Goal: Task Accomplishment & Management: Complete application form

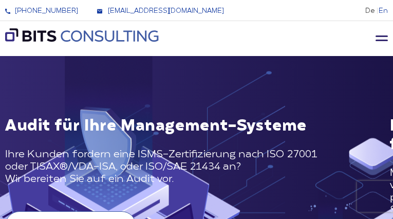
type input "YuDoFfJqPjJ"
type input "6018972514"
type input "[EMAIL_ADDRESS][DOMAIN_NAME]"
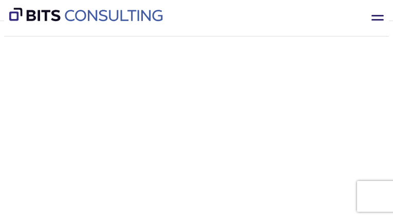
checkbox input "false"
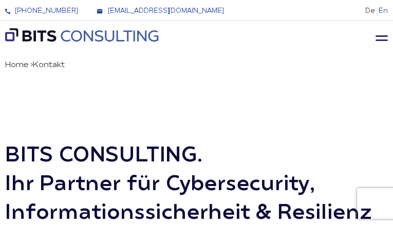
type input "UZBdpaOfpWvZbvIk"
type input "4195071074"
type input "[EMAIL_ADDRESS][DOMAIN_NAME]"
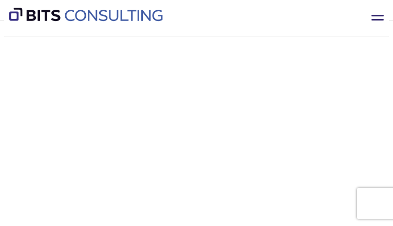
checkbox input "false"
